Goal: Participate in discussion: Engage in conversation with other users on a specific topic

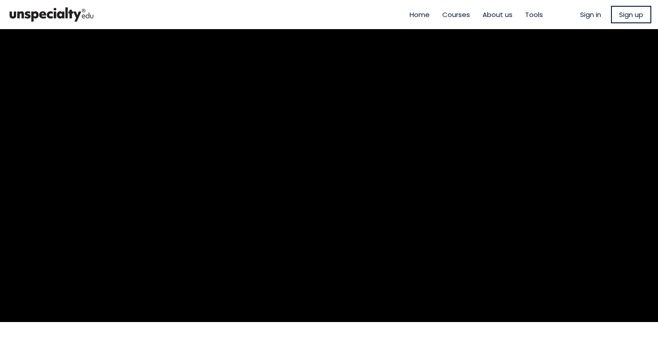
click at [583, 14] on span "Sign in" at bounding box center [590, 14] width 21 height 10
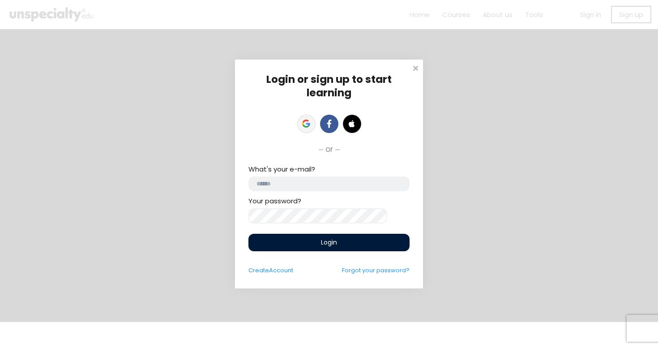
click at [298, 123] on link at bounding box center [306, 124] width 18 height 18
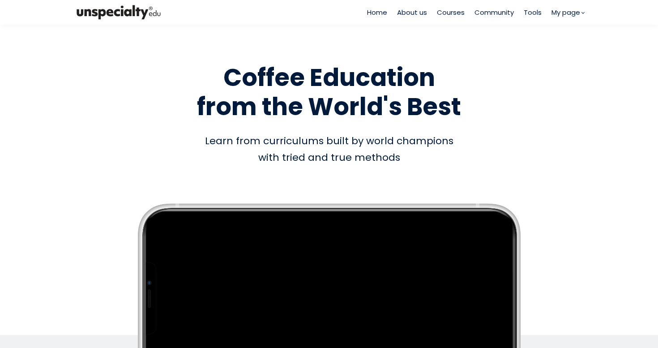
click at [450, 11] on span "Courses" at bounding box center [451, 12] width 28 height 10
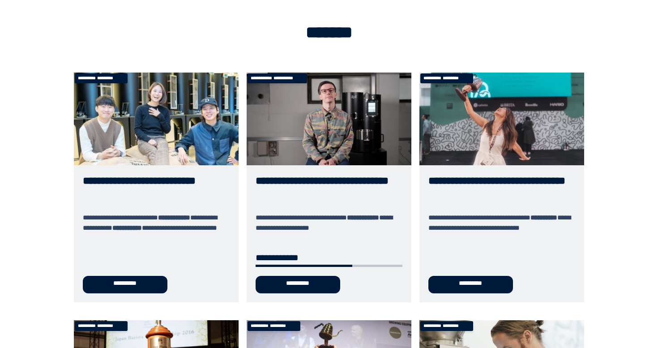
scroll to position [39, 0]
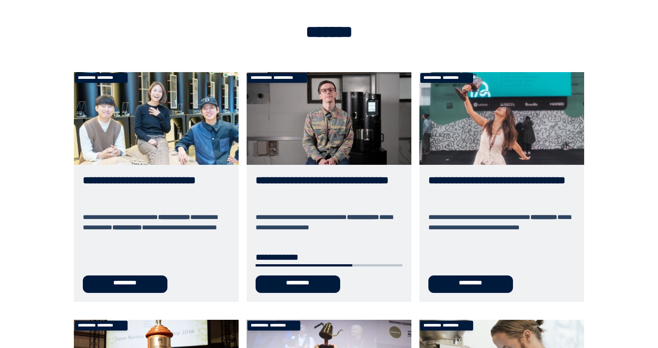
click at [296, 279] on link "**********" at bounding box center [329, 187] width 165 height 230
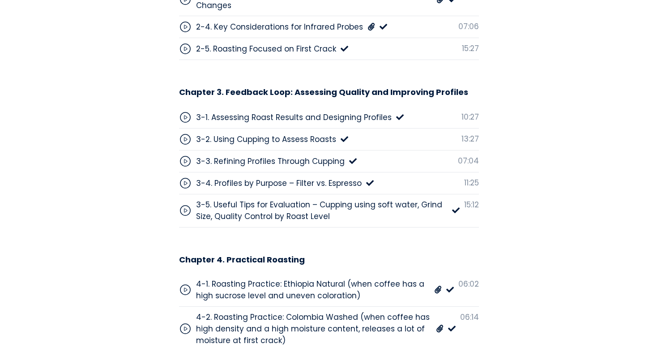
scroll to position [3277, 0]
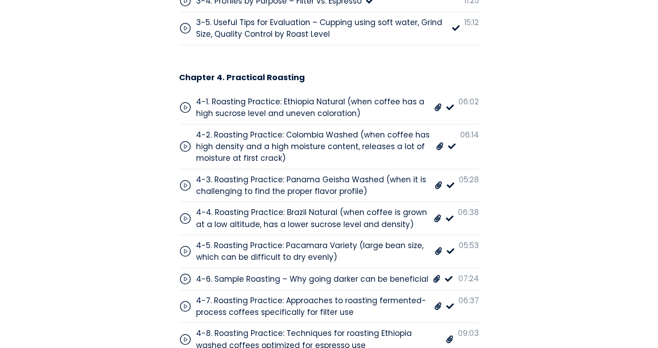
click at [296, 295] on div "4-7. Roasting Practice: Approaches to roasting fermented-process coffees specif…" at bounding box center [313, 307] width 234 height 24
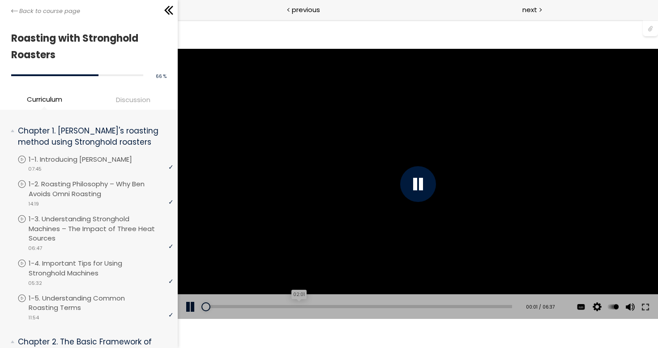
click at [295, 307] on div "02:01" at bounding box center [358, 306] width 308 height 3
click at [253, 303] on div "Add chapter 01:15" at bounding box center [358, 306] width 308 height 25
click at [250, 306] on div "01:02" at bounding box center [358, 306] width 308 height 3
click at [230, 306] on div "00:35" at bounding box center [358, 306] width 308 height 3
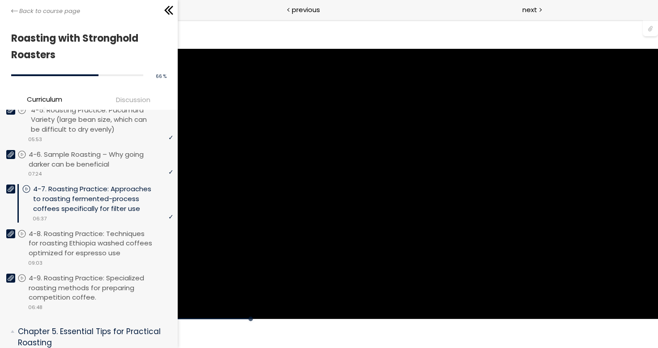
scroll to position [901, 0]
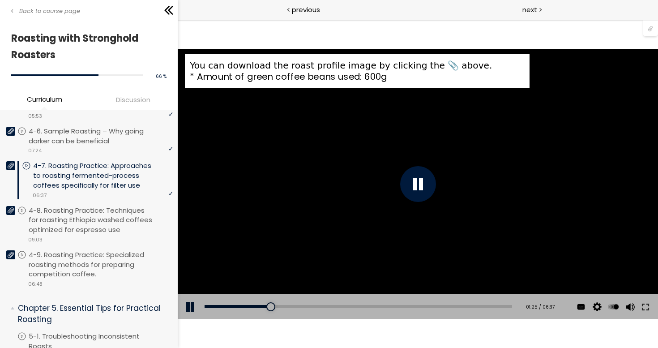
click at [398, 32] on div "Click for sound @keyframes VOLUME_SMALL_WAVE_FLASH { 0% { opacity: 0; } 33% { o…" at bounding box center [417, 184] width 480 height 328
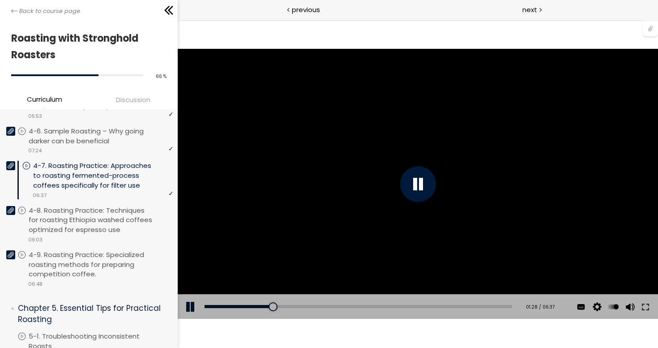
click at [651, 28] on div at bounding box center [650, 27] width 15 height 17
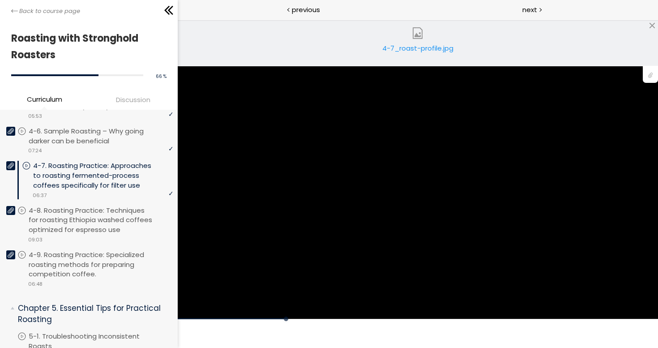
click at [438, 47] on div "4-7_roast-profile.jpg" at bounding box center [418, 52] width 76 height 18
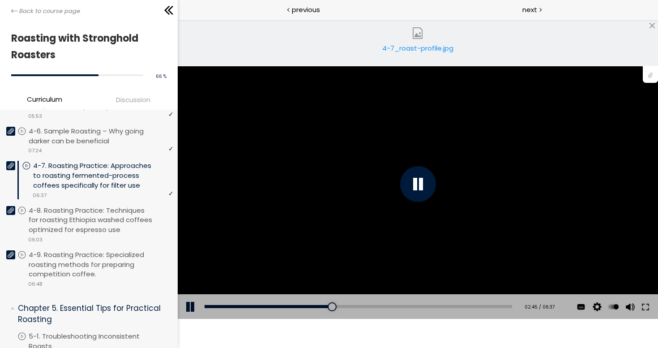
click at [350, 146] on div "You can download the roast profile image by clicking the 📎 above. * Amount of g…" at bounding box center [417, 184] width 480 height 270
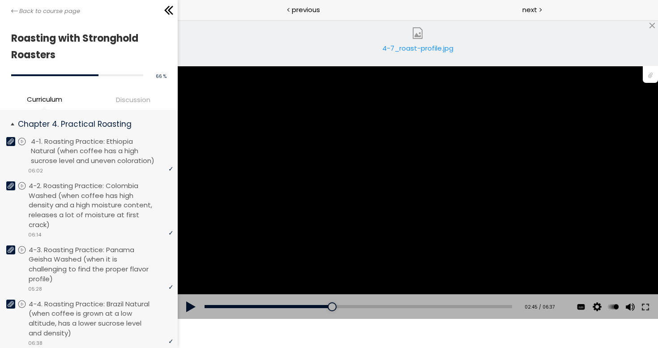
scroll to position [629, 0]
click at [92, 146] on p "4-1. Roasting Practice: Ethiopia Natural (when coffee has a high sucrose level …" at bounding box center [103, 151] width 145 height 29
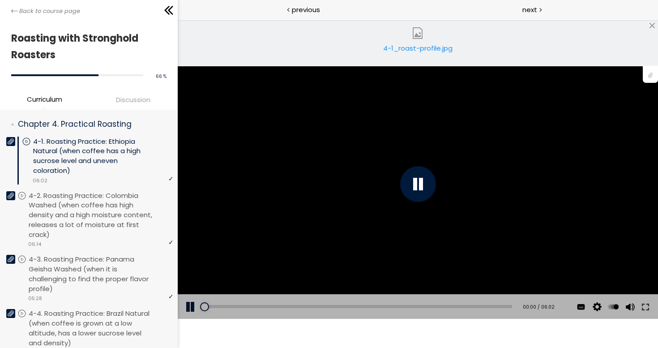
click at [301, 202] on div "You can download the roast profile image by clicking the 📎 above. * Amount of g…" at bounding box center [417, 184] width 480 height 270
click at [415, 180] on div at bounding box center [418, 184] width 36 height 36
click at [210, 307] on div "00:08" at bounding box center [358, 306] width 308 height 3
click at [422, 48] on div "4-1_roast-profile.jpg" at bounding box center [418, 52] width 76 height 18
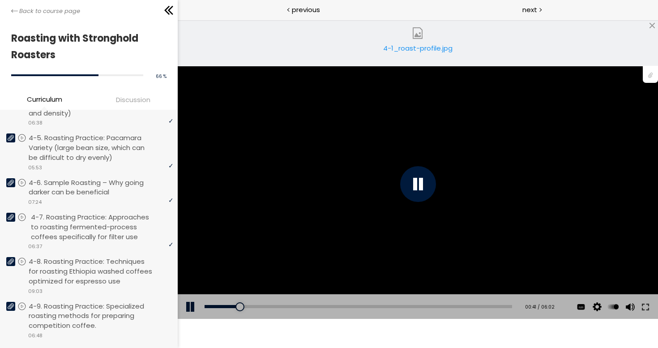
scroll to position [950, 0]
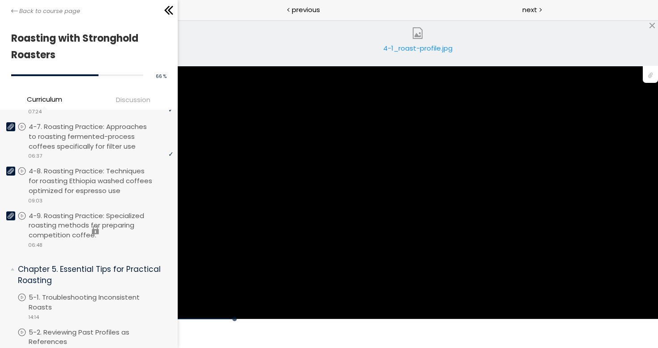
click at [71, 217] on li "You have to complete unit (4-9. Roasting Practice: Specialized roasting methods…" at bounding box center [95, 230] width 156 height 38
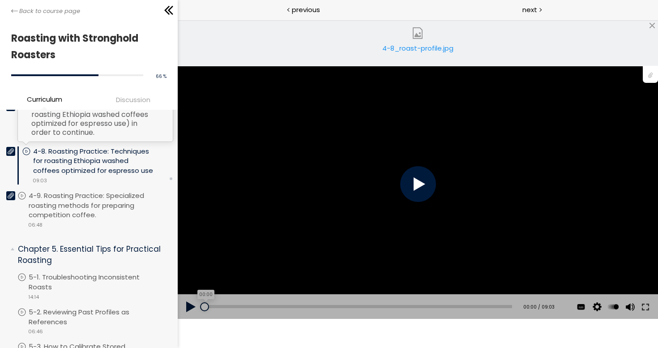
scroll to position [960, 0]
click at [223, 305] on div "00:35" at bounding box center [358, 306] width 308 height 3
click at [291, 305] on div "02:37" at bounding box center [358, 306] width 308 height 3
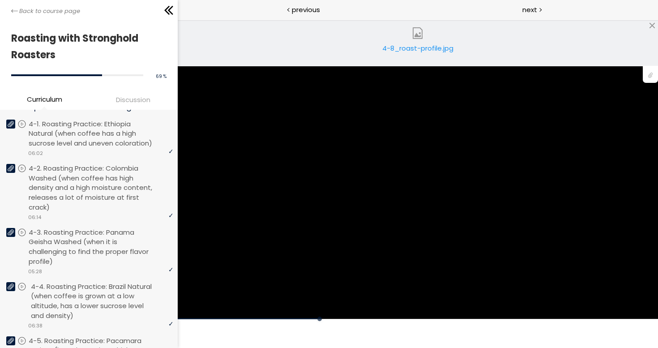
scroll to position [536, 0]
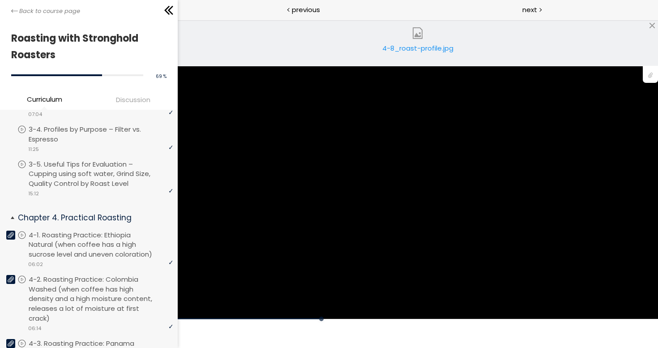
click at [90, 239] on p "4-1. Roasting Practice: Ethiopia Natural (when coffee has a high sucrose level …" at bounding box center [101, 244] width 145 height 29
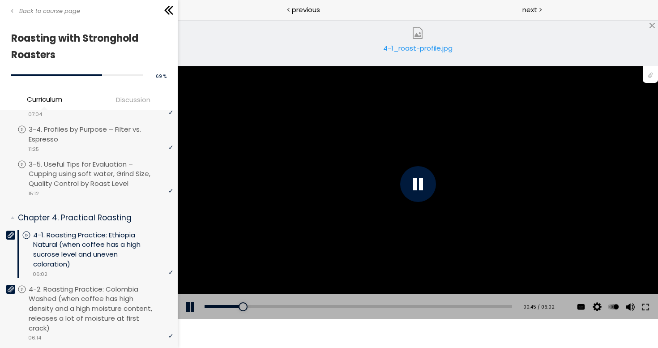
click at [266, 217] on div "You can download the roast profile image by clicking the 📎 above. * Amount of g…" at bounding box center [417, 184] width 480 height 270
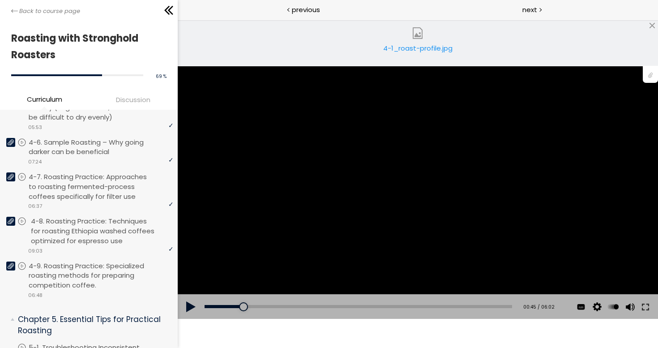
scroll to position [899, 0]
click at [60, 180] on p "4-7. Roasting Practice: Approaches to roasting fermented-process coffees specif…" at bounding box center [103, 186] width 145 height 29
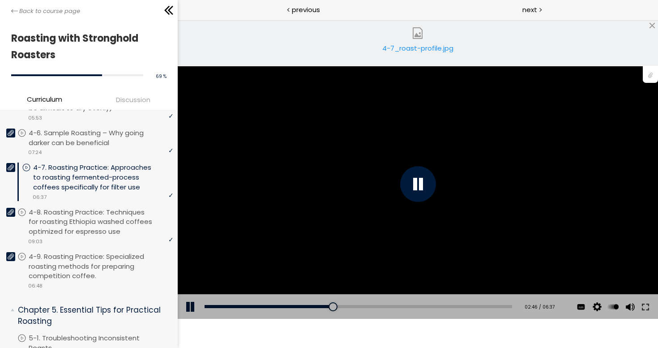
click at [218, 182] on div "You can download the roast profile image by clicking the 📎 above. * Amount of g…" at bounding box center [417, 184] width 480 height 270
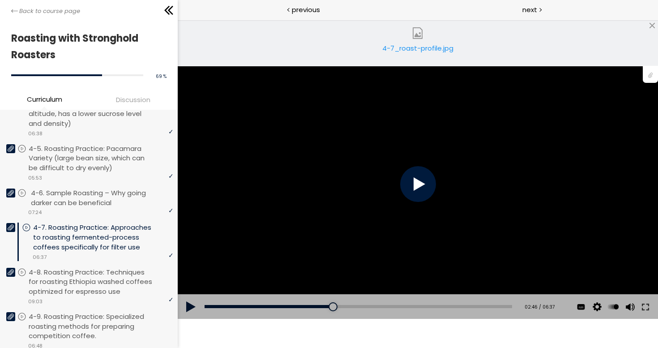
scroll to position [817, 0]
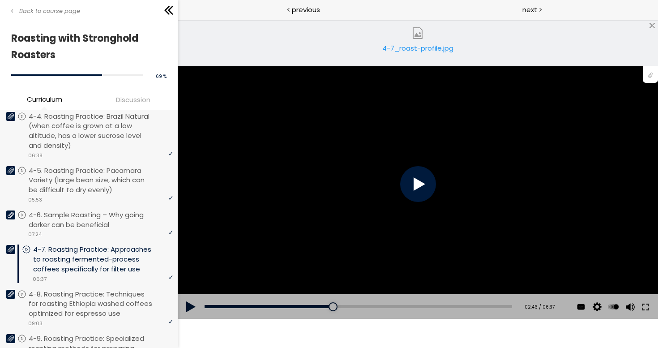
click at [128, 100] on span "Discussion" at bounding box center [133, 99] width 34 height 10
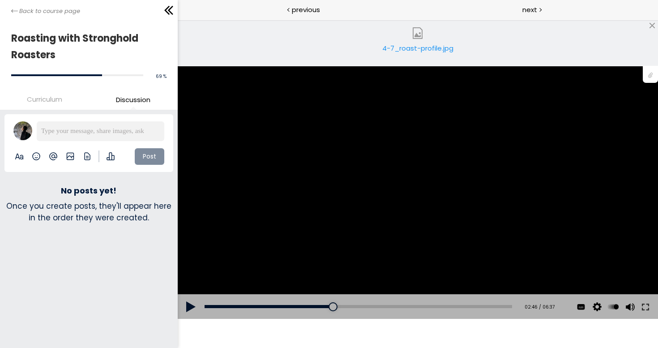
click at [68, 133] on p at bounding box center [100, 131] width 119 height 10
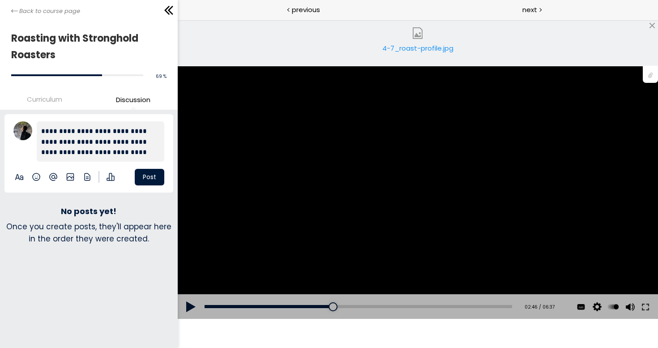
click at [148, 176] on button "Post" at bounding box center [150, 177] width 30 height 17
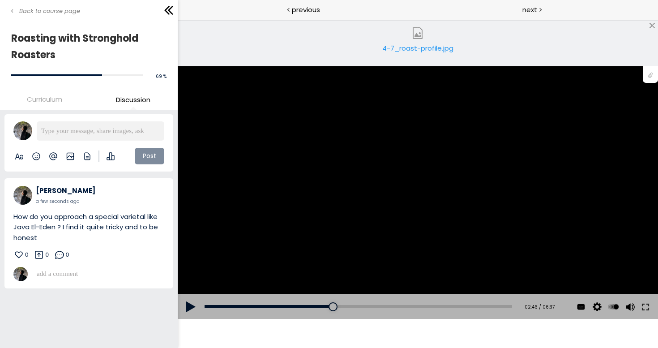
click at [52, 102] on span "Curriculum" at bounding box center [44, 99] width 35 height 10
